Goal: Task Accomplishment & Management: Manage account settings

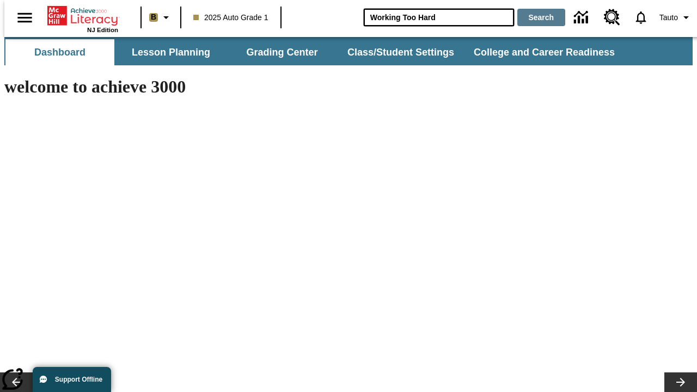
type input "Working Too Hard"
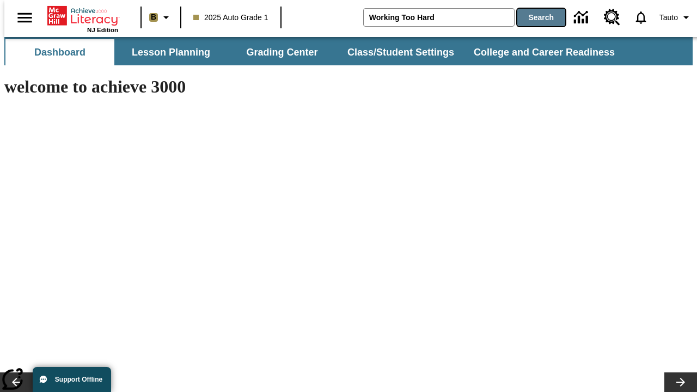
click at [535, 17] on button "Search" at bounding box center [541, 17] width 48 height 17
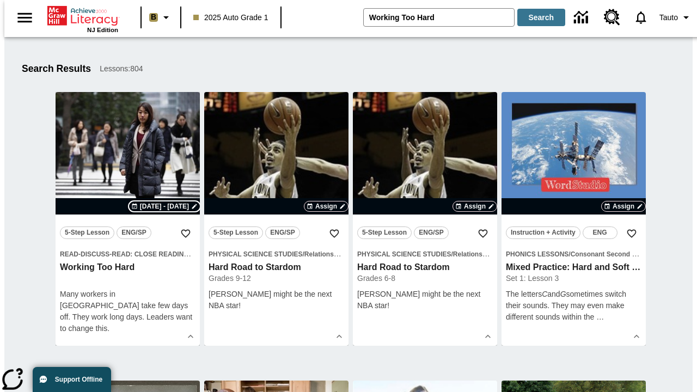
click at [166, 206] on span "[DATE] - [DATE]" at bounding box center [164, 206] width 49 height 10
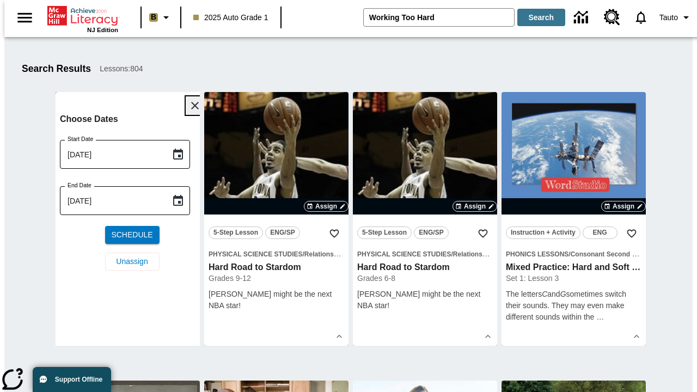
scroll to position [253, 0]
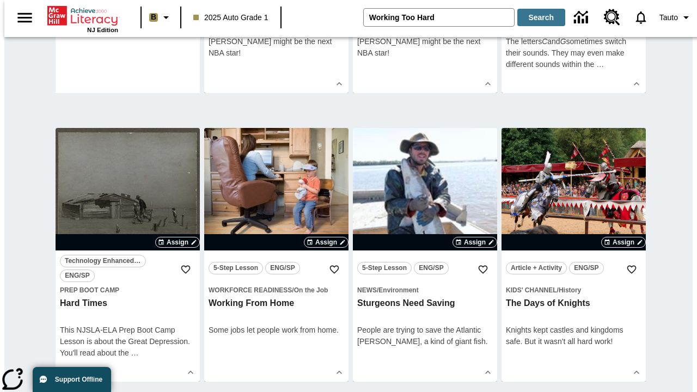
click at [127, 15] on span "Unassign" at bounding box center [132, 8] width 32 height 11
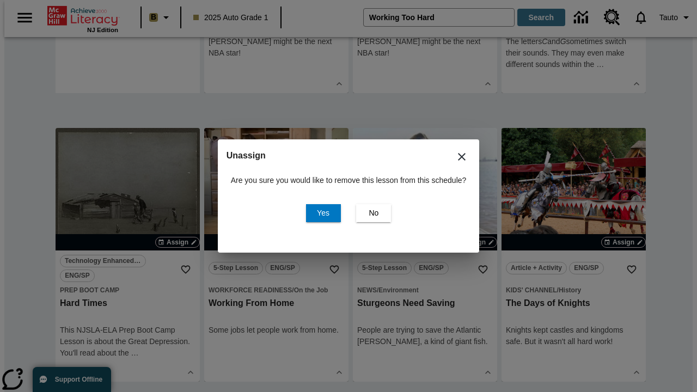
scroll to position [0, 0]
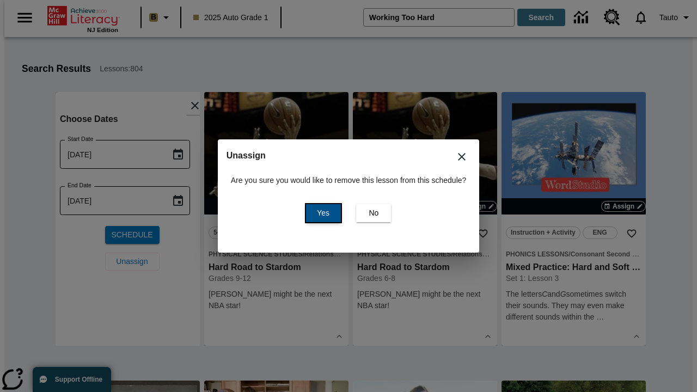
click at [321, 213] on span "Yes" at bounding box center [323, 212] width 13 height 11
